Goal: Information Seeking & Learning: Check status

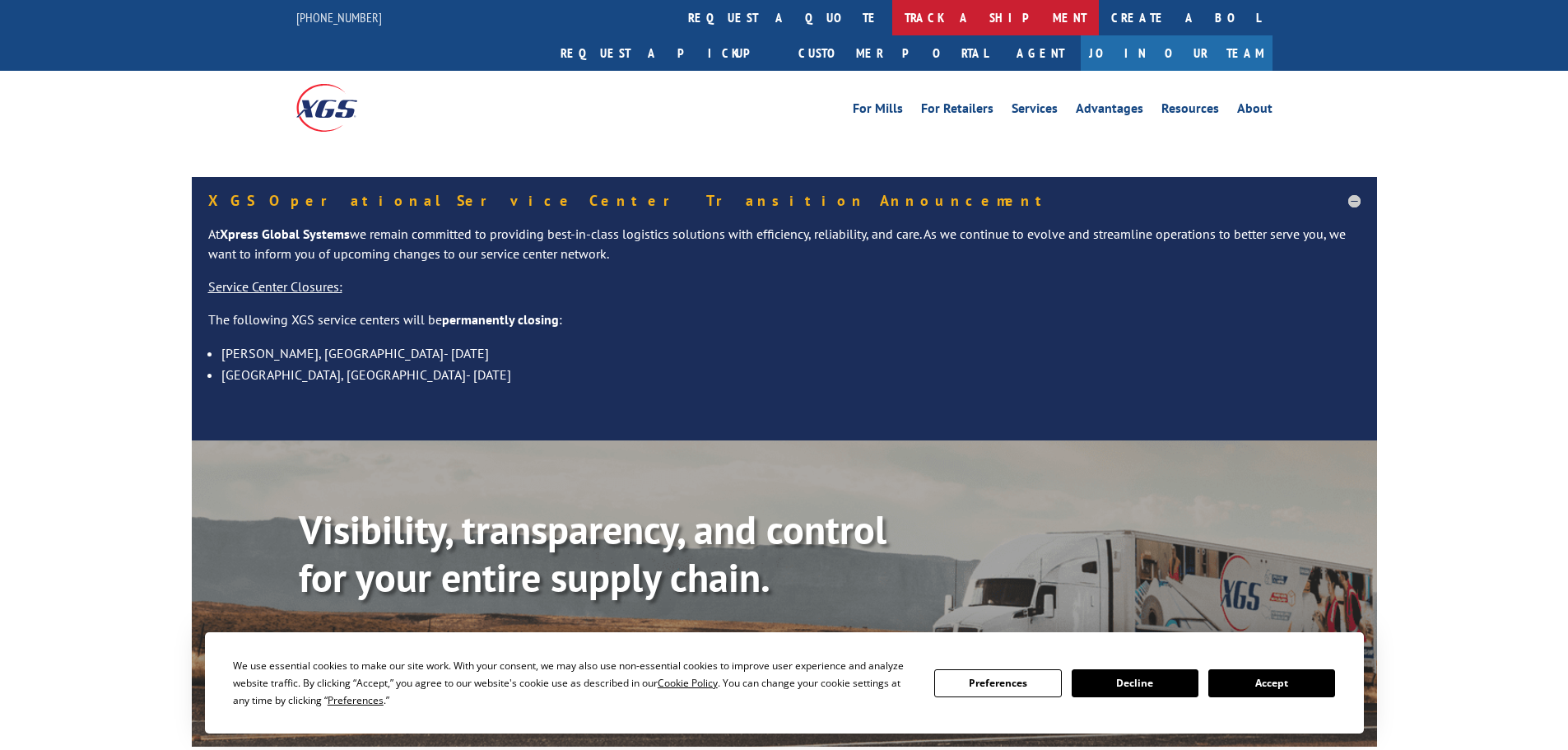
click at [892, 17] on link "track a shipment" at bounding box center [995, 17] width 206 height 36
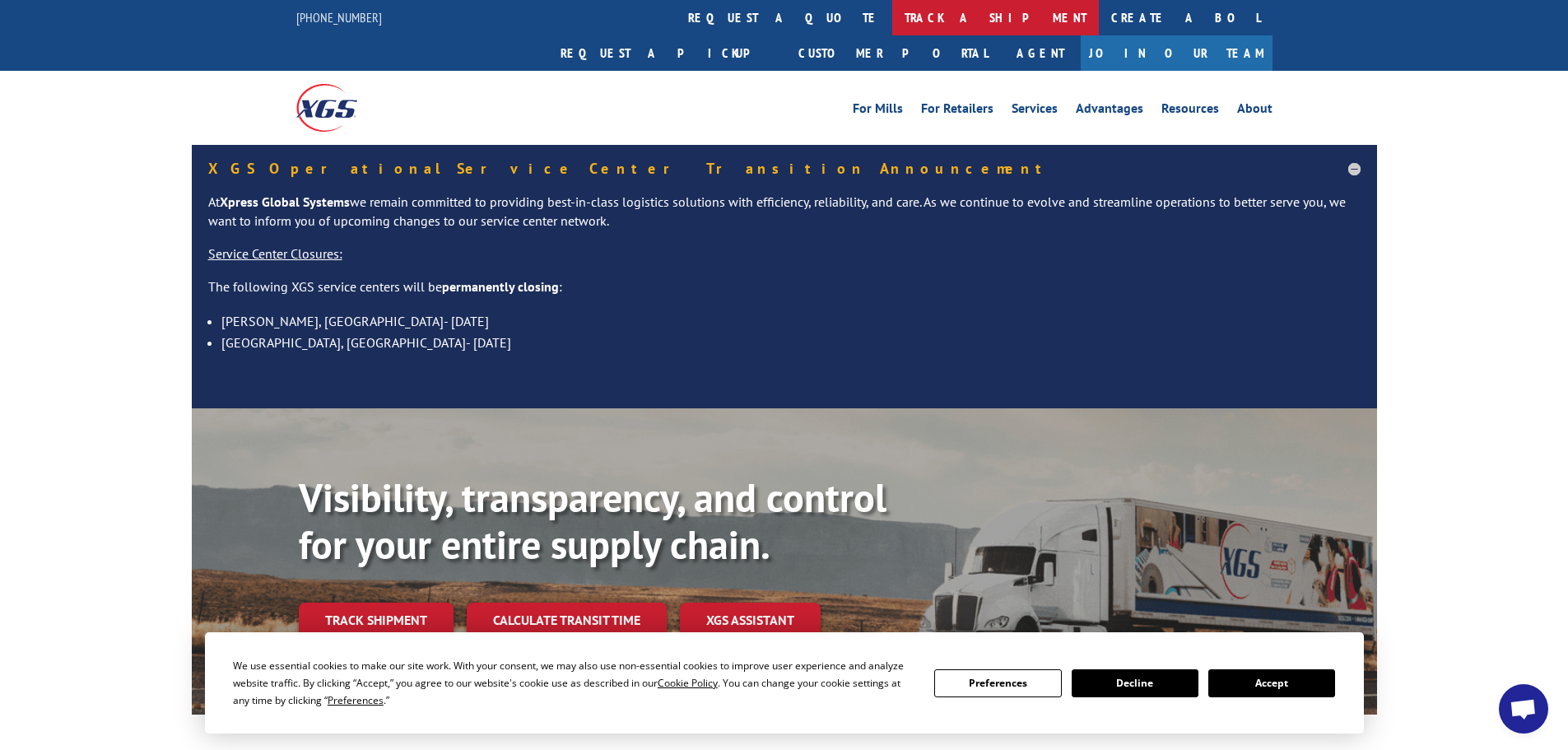
click at [892, 17] on link "track a shipment" at bounding box center [995, 17] width 206 height 36
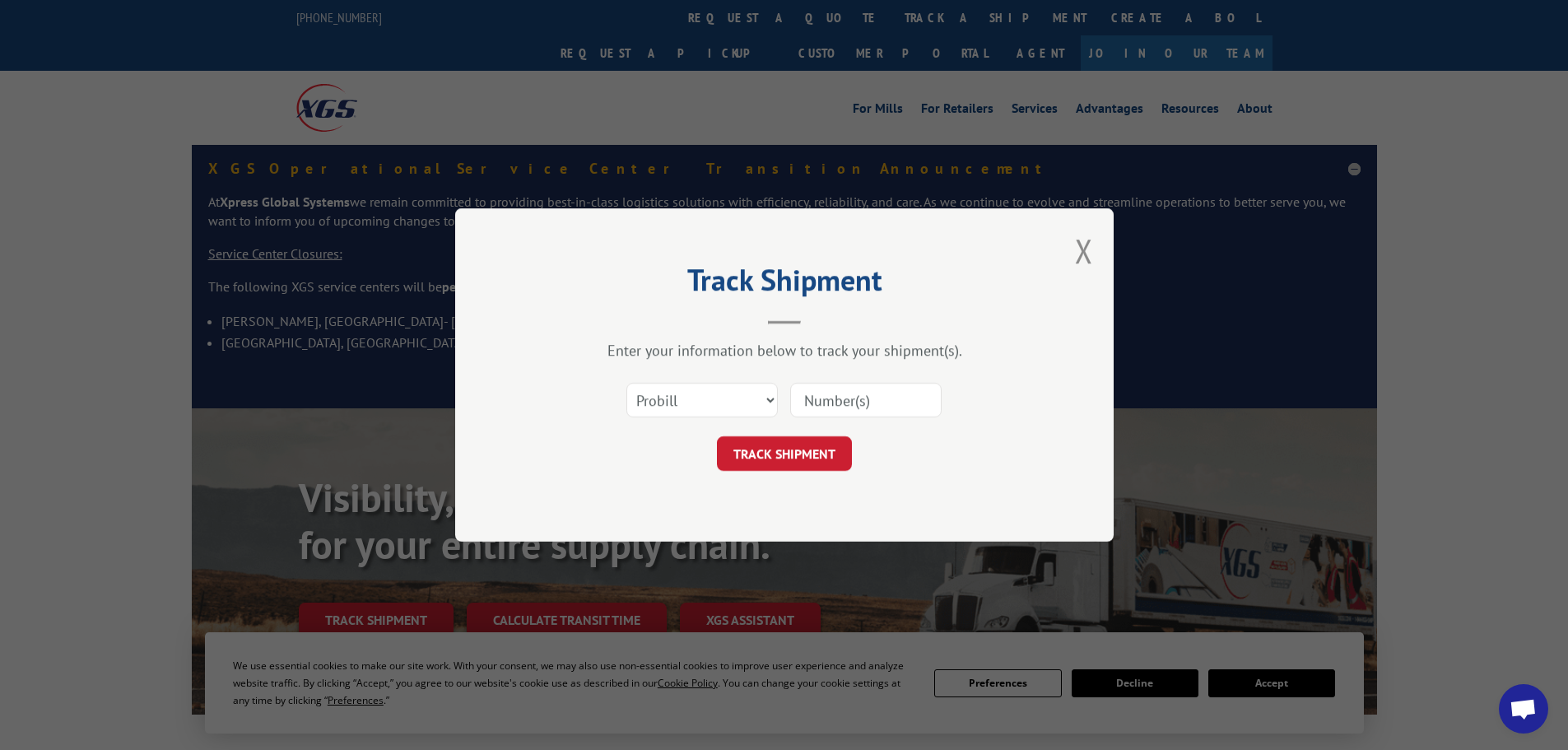
click at [836, 395] on input at bounding box center [866, 401] width 152 height 35
paste input "17516040"
type input "17516040"
click at [818, 451] on button "TRACK SHIPMENT" at bounding box center [784, 453] width 135 height 35
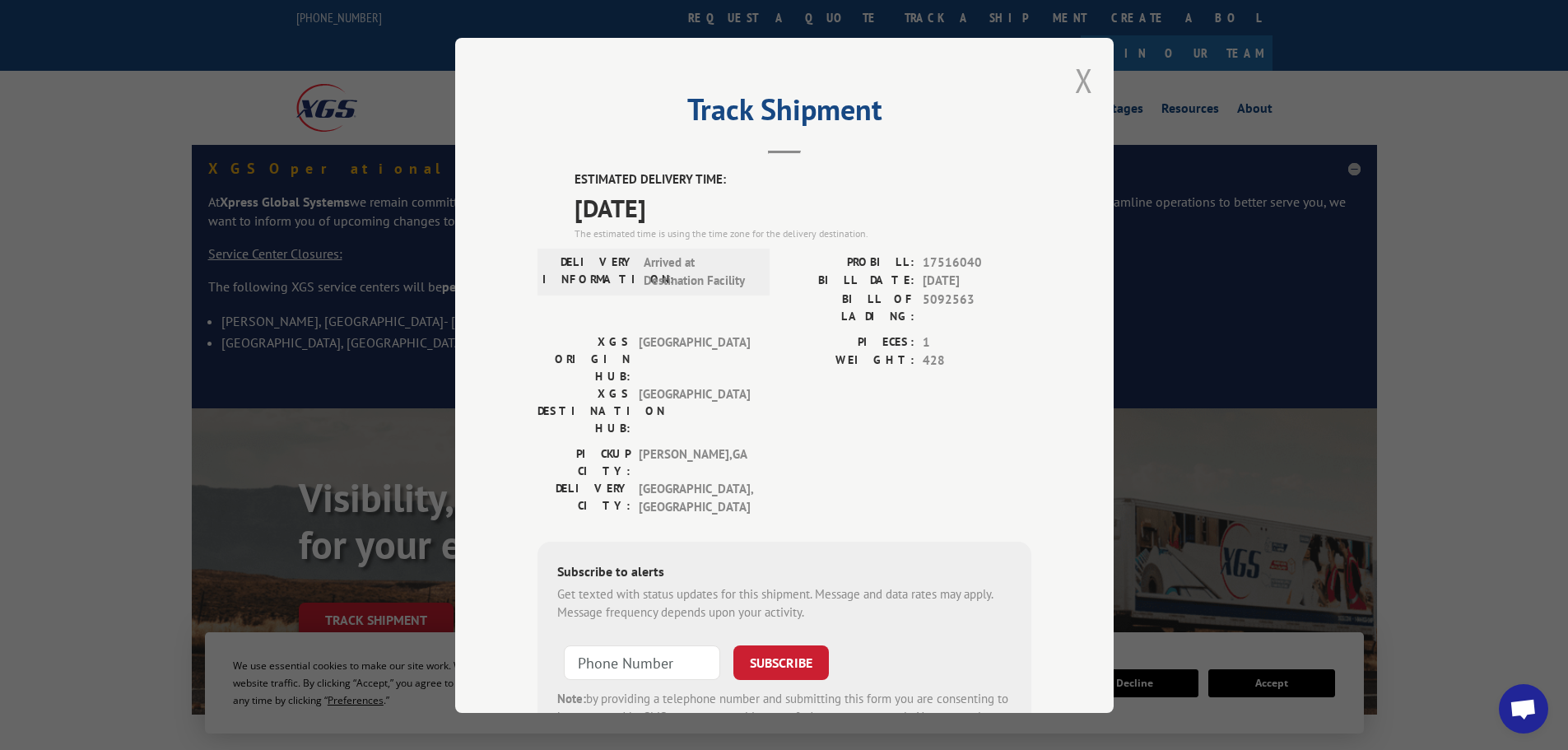
click at [1075, 78] on button "Close modal" at bounding box center [1083, 80] width 18 height 43
